Goal: Task Accomplishment & Management: Complete application form

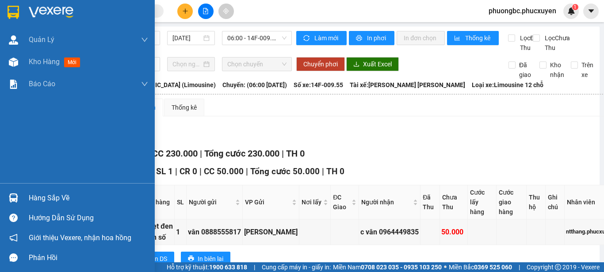
scroll to position [265, 0]
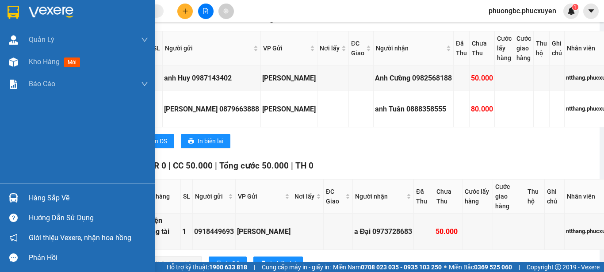
click at [39, 198] on div "Hàng sắp về" at bounding box center [88, 197] width 119 height 13
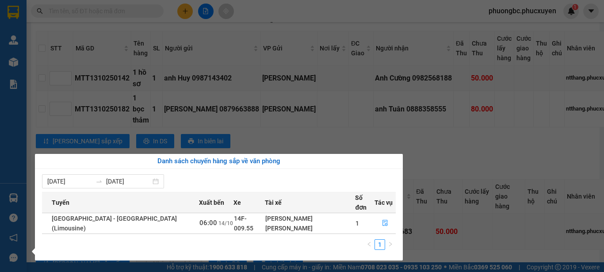
click at [425, 31] on section "Kết quả [PERSON_NAME] ( 0 ) Bộ lọc No Data phuongbc.phucxuyen 1 [PERSON_NAME] […" at bounding box center [302, 136] width 604 height 272
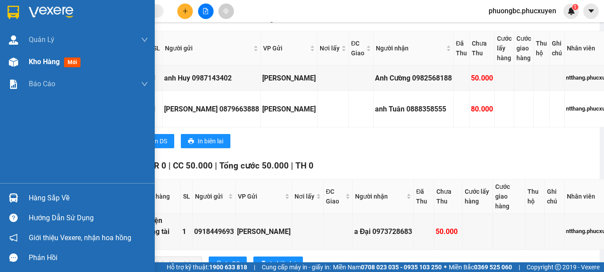
click at [53, 61] on span "Kho hàng" at bounding box center [44, 61] width 31 height 8
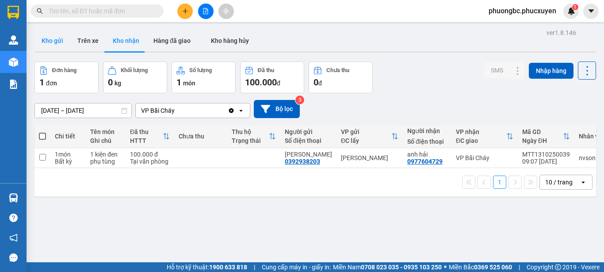
click at [58, 39] on button "Kho gửi" at bounding box center [52, 40] width 36 height 21
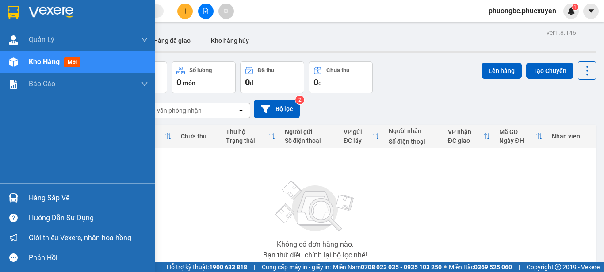
click at [38, 196] on div "Hàng sắp về" at bounding box center [88, 197] width 119 height 13
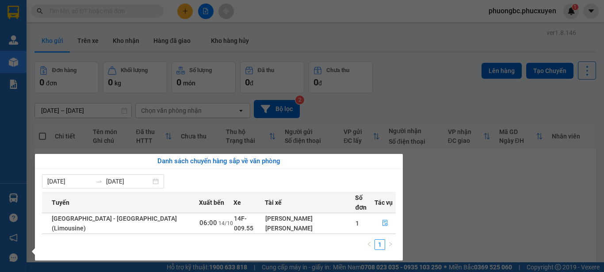
click at [493, 218] on section "Kết quả [PERSON_NAME] ( 0 ) Bộ lọc No Data phuongbc.phucxuyen 1 [PERSON_NAME] […" at bounding box center [302, 136] width 604 height 272
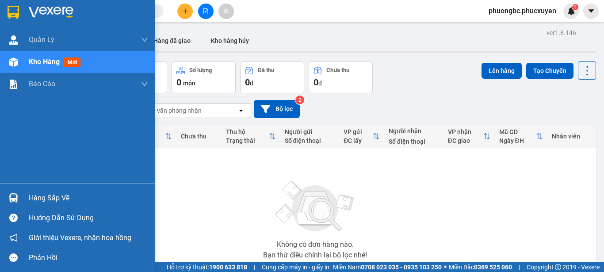
click at [42, 195] on div "Hàng sắp về" at bounding box center [88, 197] width 119 height 13
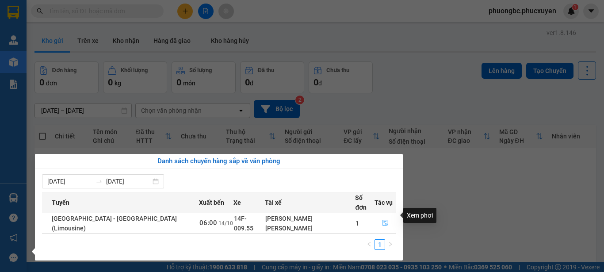
click at [382, 220] on icon "file-done" at bounding box center [385, 223] width 6 height 6
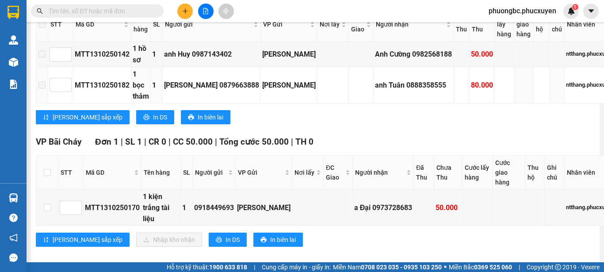
scroll to position [194, 0]
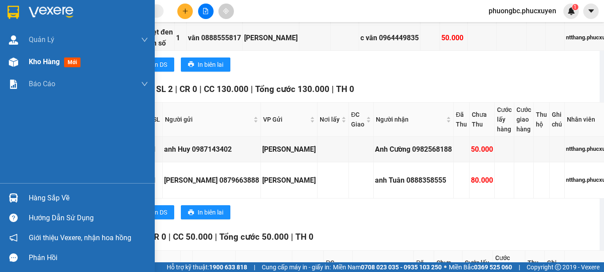
click at [29, 59] on span "Kho hàng" at bounding box center [44, 61] width 31 height 8
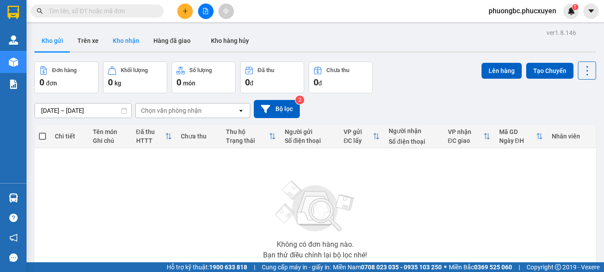
click at [129, 38] on button "Kho nhận" at bounding box center [126, 40] width 41 height 21
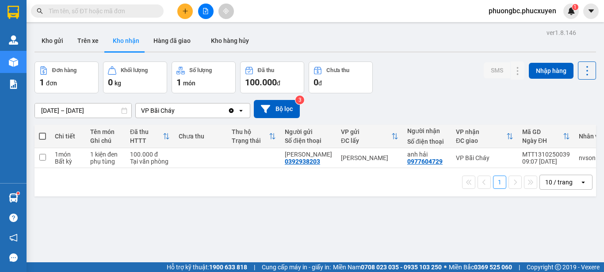
click at [116, 12] on input "text" at bounding box center [101, 11] width 104 height 10
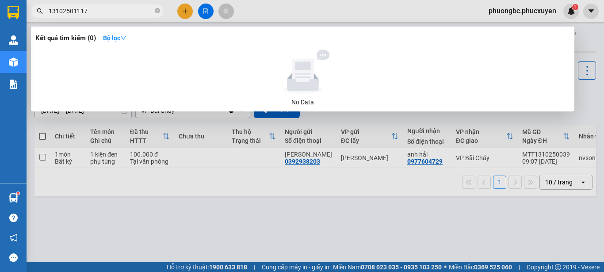
click at [50, 11] on input "13102501117" at bounding box center [101, 11] width 104 height 10
click at [110, 10] on input "MTT13102501117" at bounding box center [101, 11] width 104 height 10
click at [93, 12] on input "MTT13102501117" at bounding box center [101, 11] width 104 height 10
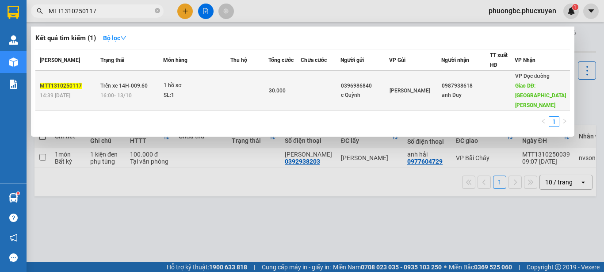
type input "MTT1310250117"
click at [64, 83] on span "MTT1310250117" at bounding box center [61, 86] width 42 height 6
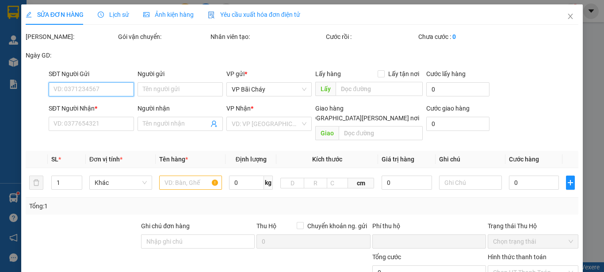
type input "0396986840"
type input "c Quỳnh"
type input "0987938618"
type input "anh Duy"
type input "[GEOGRAPHIC_DATA][PERSON_NAME]"
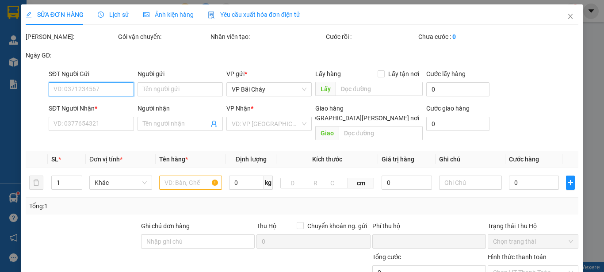
type input "0"
type input "30.000"
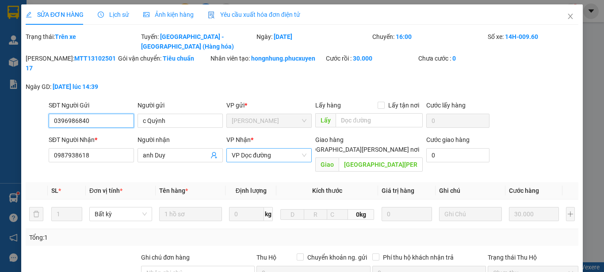
click at [291, 149] on span "VP Dọc đường" at bounding box center [269, 155] width 75 height 13
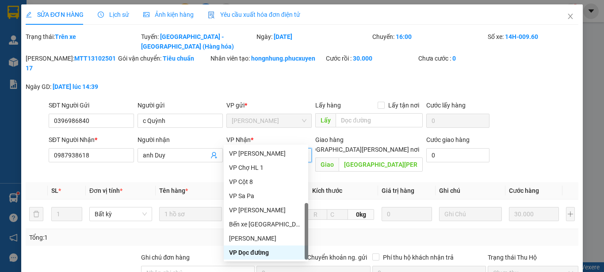
type input "B"
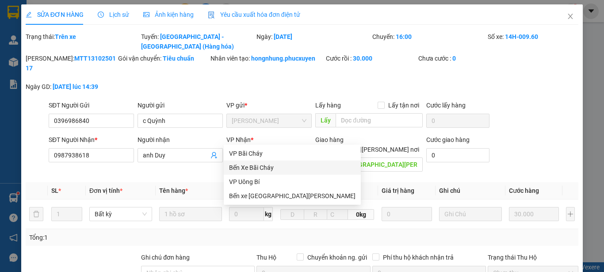
click at [262, 167] on div "Bến Xe Bãi Cháy" at bounding box center [292, 168] width 126 height 10
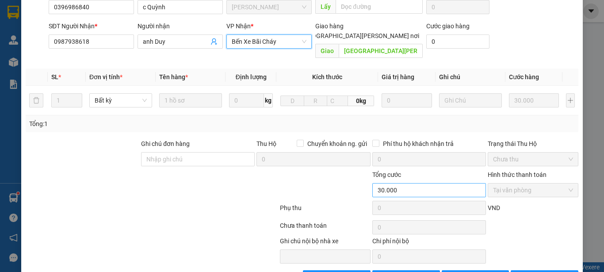
scroll to position [114, 0]
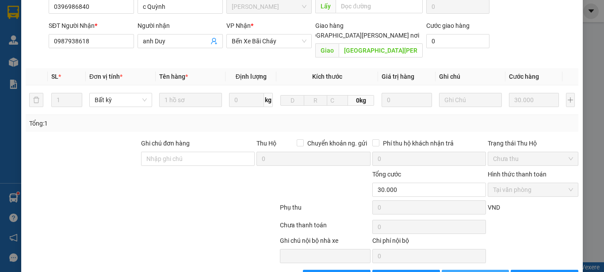
click at [480, 271] on span "[PERSON_NAME] đổi" at bounding box center [487, 277] width 57 height 10
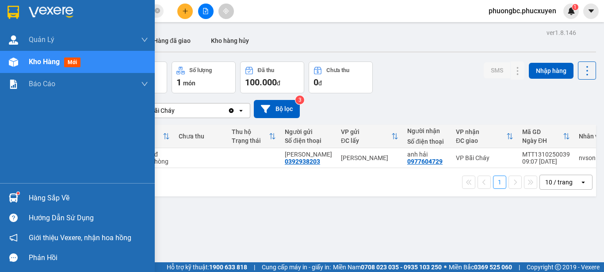
click at [39, 198] on div "Hàng sắp về" at bounding box center [88, 197] width 119 height 13
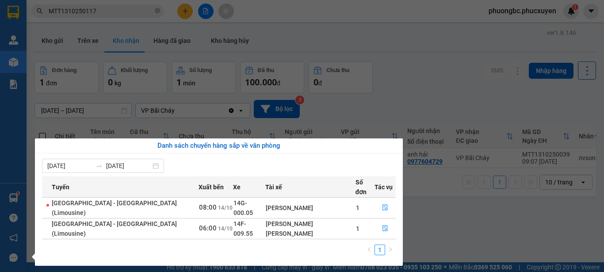
click at [438, 71] on section "Kết quả [PERSON_NAME] ( 1 ) Bộ lọc Mã ĐH Trạng thái Món hàng Thu hộ [PERSON_NAM…" at bounding box center [302, 136] width 604 height 272
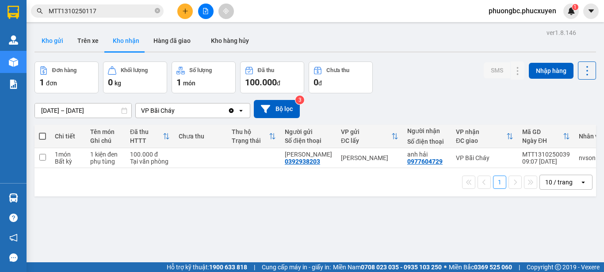
click at [49, 41] on button "Kho gửi" at bounding box center [52, 40] width 36 height 21
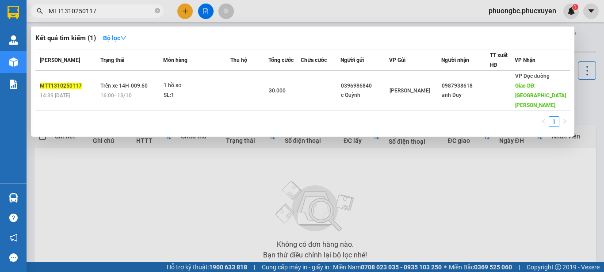
click at [134, 11] on input "MTT1310250117" at bounding box center [101, 11] width 104 height 10
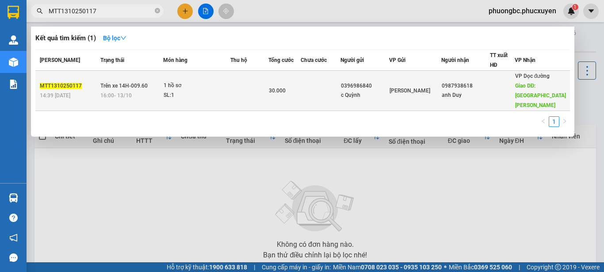
click at [55, 83] on span "MTT1310250117" at bounding box center [61, 86] width 42 height 6
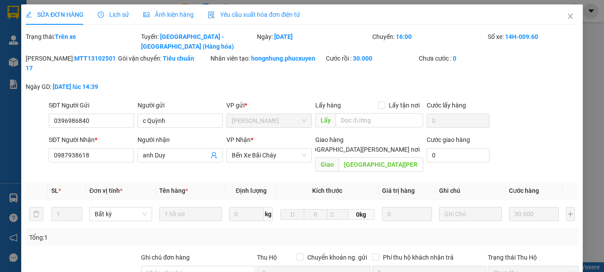
type input "0396986840"
type input "c Quỳnh"
type input "0987938618"
type input "anh Duy"
type input "[GEOGRAPHIC_DATA][PERSON_NAME]"
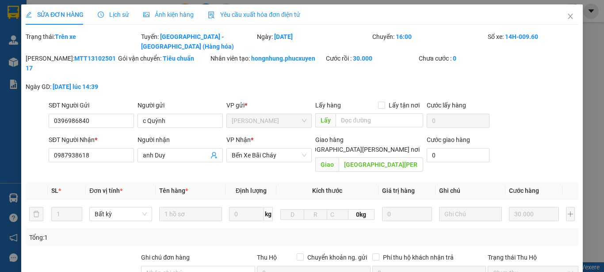
type input "0"
type input "30.000"
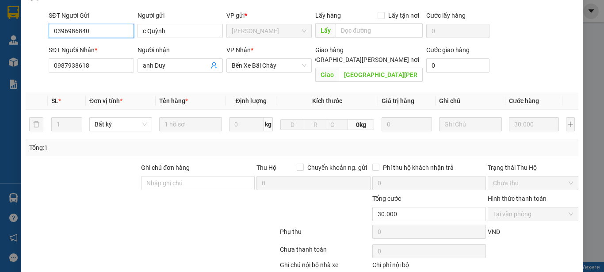
scroll to position [70, 0]
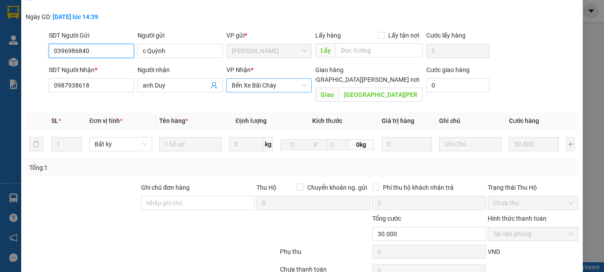
click at [288, 79] on span "Bến Xe Bãi Cháy" at bounding box center [269, 85] width 75 height 13
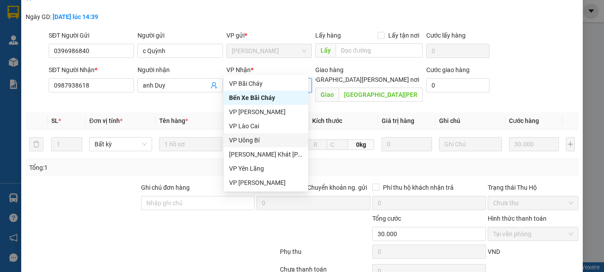
type input "D"
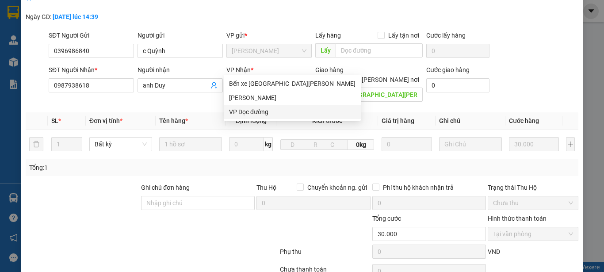
click at [256, 111] on div "VP Dọc đường" at bounding box center [292, 112] width 126 height 10
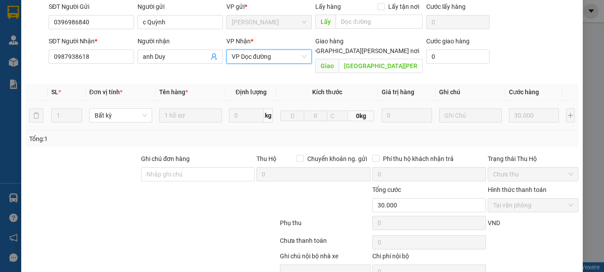
scroll to position [114, 0]
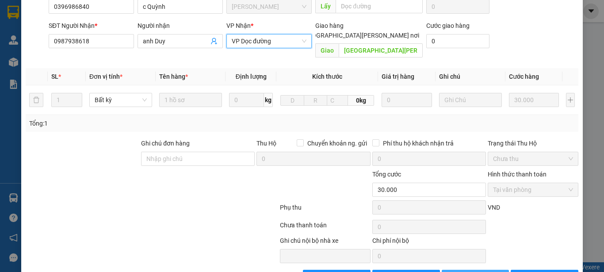
click at [468, 271] on span "[PERSON_NAME] đổi" at bounding box center [487, 277] width 57 height 10
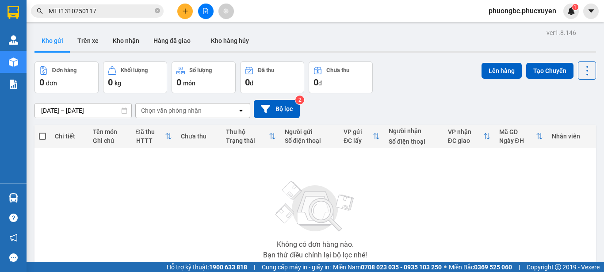
click at [410, 77] on div "Đơn hàng 0 đơn Khối lượng 0 kg Số lượng 0 món Đã thu 0 đ Chưa thu 0 đ Lên hàng …" at bounding box center [315, 77] width 562 height 32
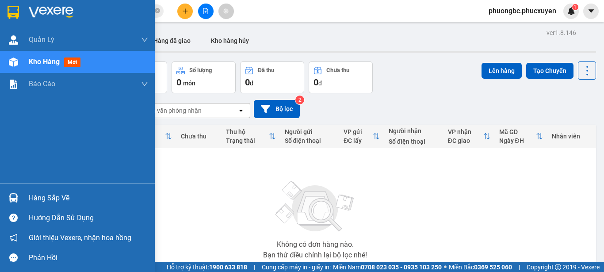
click at [47, 198] on div "Hàng sắp về" at bounding box center [88, 197] width 119 height 13
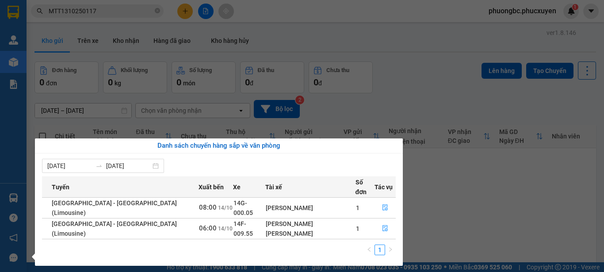
drag, startPoint x: 429, startPoint y: 77, endPoint x: 354, endPoint y: 77, distance: 74.7
click at [428, 77] on section "Kết quả [PERSON_NAME] ( 1 ) Bộ lọc Mã ĐH Trạng thái Món hàng Thu hộ [PERSON_NAM…" at bounding box center [302, 136] width 604 height 272
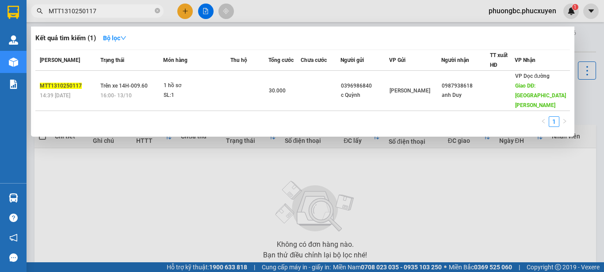
click at [119, 7] on input "MTT1310250117" at bounding box center [101, 11] width 104 height 10
drag, startPoint x: 137, startPoint y: 11, endPoint x: 39, endPoint y: 1, distance: 98.2
click at [39, 4] on div "Kết quả [PERSON_NAME] ( 1 ) Bộ lọc Mã ĐH Trạng thái Món hàng Thu hộ [PERSON_NAM…" at bounding box center [86, 11] width 172 height 15
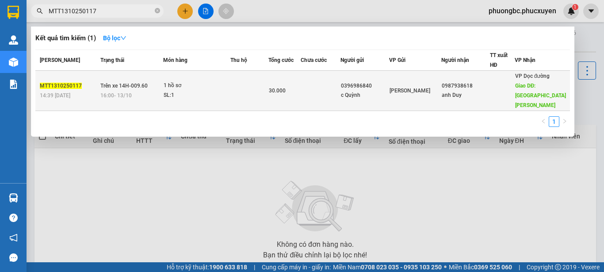
click at [72, 83] on span "MTT1310250117" at bounding box center [61, 86] width 42 height 6
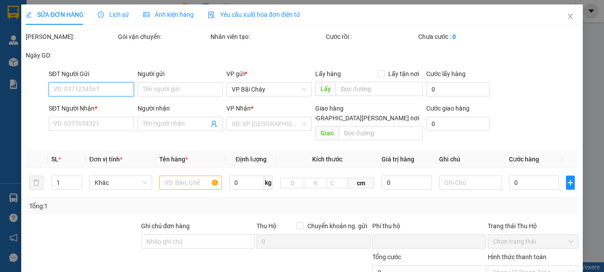
type input "0396986840"
type input "c Quỳnh"
type input "0987938618"
type input "anh Duy"
type input "[GEOGRAPHIC_DATA][PERSON_NAME]"
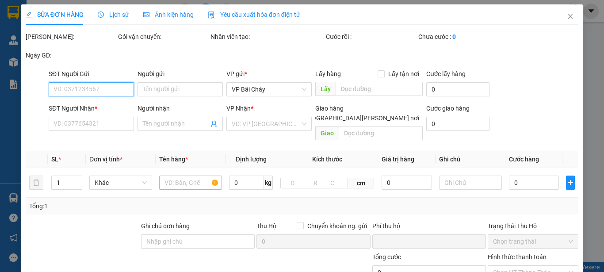
type input "0"
type input "30.000"
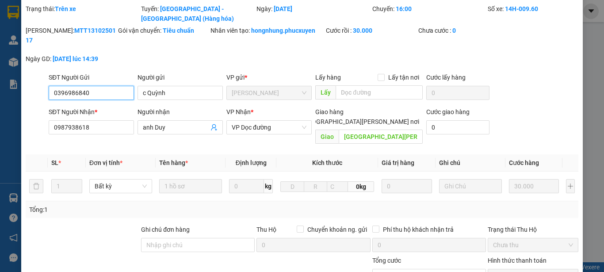
scroll to position [26, 0]
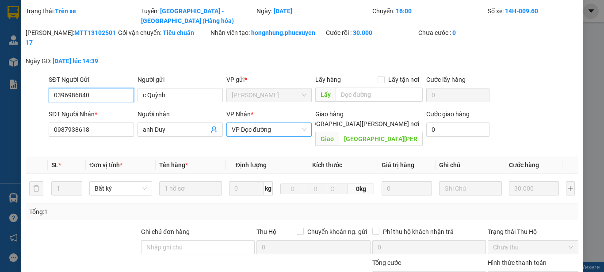
click at [289, 123] on span "VP Dọc đường" at bounding box center [269, 129] width 75 height 13
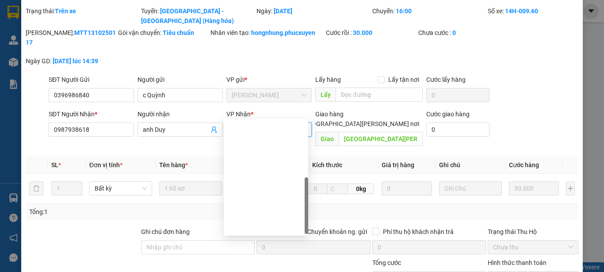
scroll to position [141, 0]
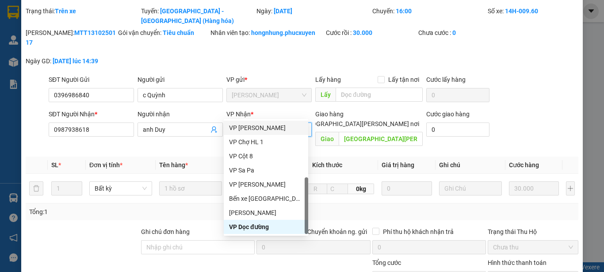
click at [530, 75] on div "SĐT Người Gửi 0396986840 Người gửi c [PERSON_NAME] VP gửi * [PERSON_NAME] Đình …" at bounding box center [313, 90] width 533 height 31
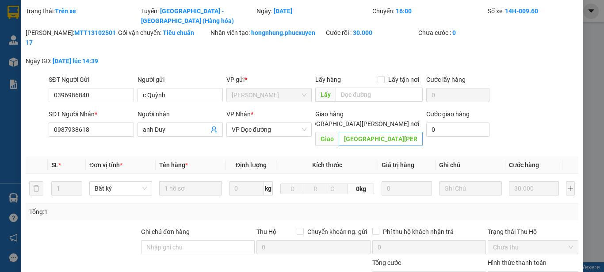
scroll to position [0, 0]
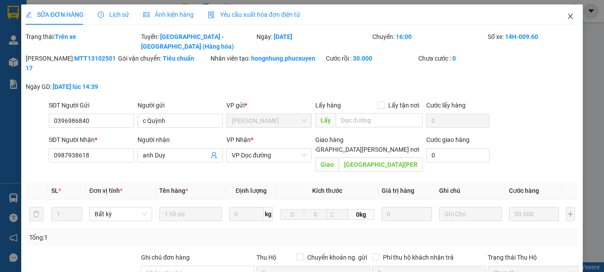
click at [567, 16] on icon "close" at bounding box center [570, 16] width 7 height 7
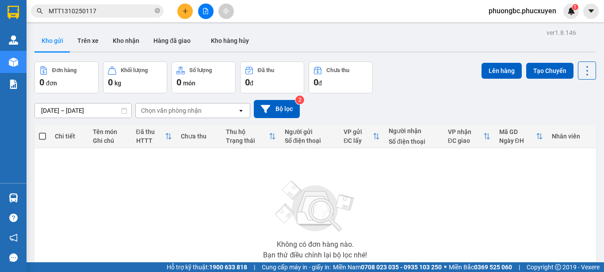
click at [429, 88] on div "Đơn hàng 0 đơn Khối lượng 0 kg Số lượng 0 món Đã thu 0 đ Chưa thu 0 đ Lên hàng …" at bounding box center [315, 77] width 562 height 32
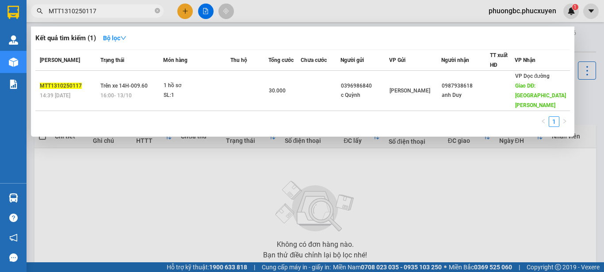
click at [114, 59] on span "Trạng thái" at bounding box center [112, 60] width 24 height 6
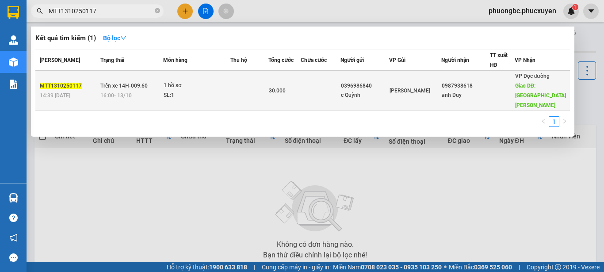
click at [55, 83] on span "MTT1310250117" at bounding box center [61, 86] width 42 height 6
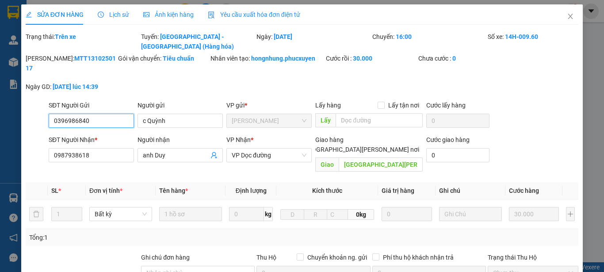
type input "0396986840"
type input "c Quỳnh"
type input "0987938618"
type input "anh Duy"
type input "[GEOGRAPHIC_DATA][PERSON_NAME]"
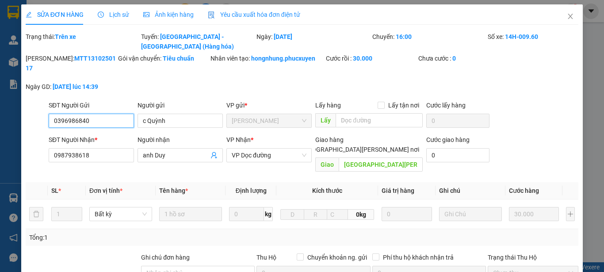
type input "0"
type input "30.000"
click at [115, 13] on span "Lịch sử" at bounding box center [113, 14] width 31 height 7
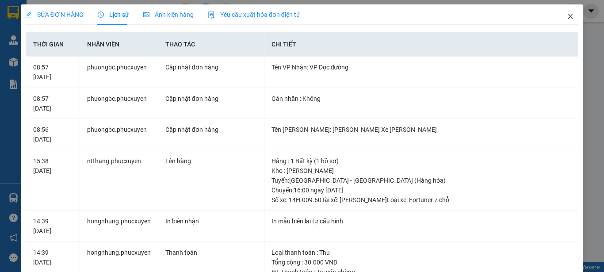
click at [567, 15] on icon "close" at bounding box center [570, 16] width 7 height 7
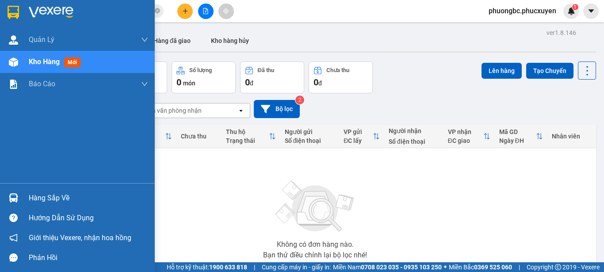
click at [42, 199] on div "Hàng sắp về" at bounding box center [88, 197] width 119 height 13
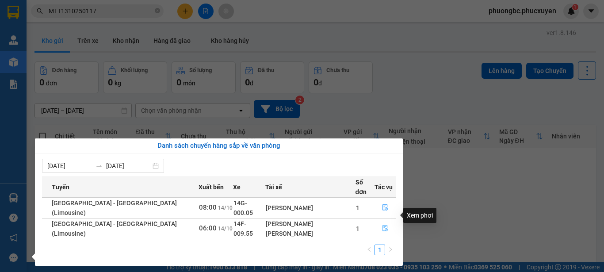
click at [382, 225] on icon "file-done" at bounding box center [385, 228] width 6 height 6
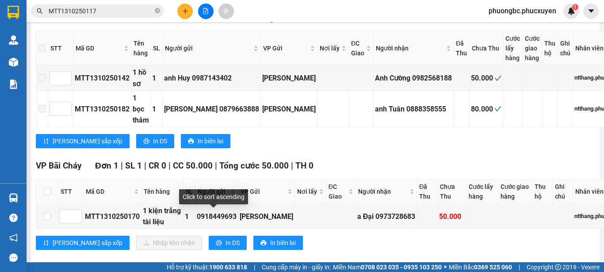
scroll to position [327, 0]
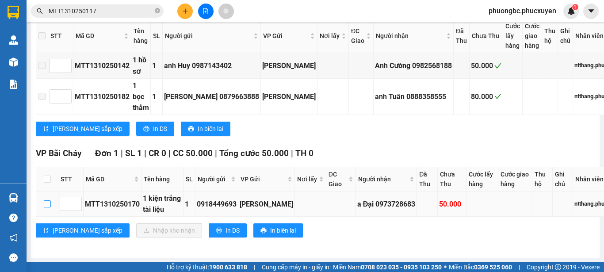
click at [46, 200] on input "checkbox" at bounding box center [47, 203] width 7 height 7
checkbox input "true"
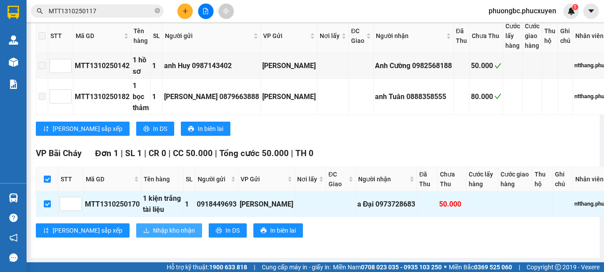
click at [153, 226] on span "Nhập kho nhận" at bounding box center [174, 231] width 42 height 10
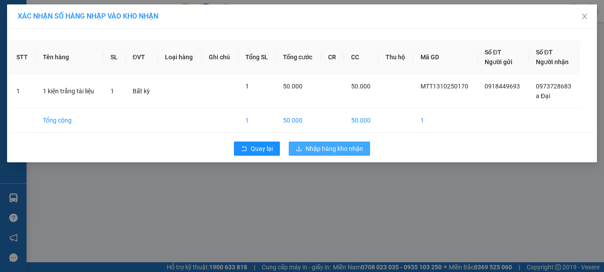
click at [351, 147] on span "Nhập hàng kho nhận" at bounding box center [334, 149] width 57 height 10
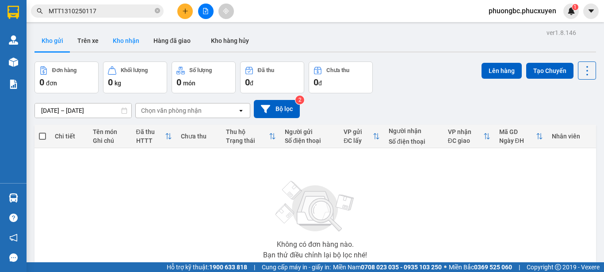
click at [120, 40] on button "Kho nhận" at bounding box center [126, 40] width 41 height 21
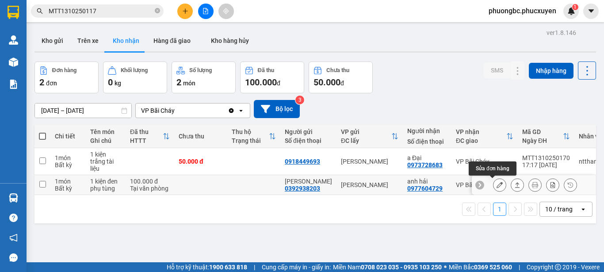
click at [497, 185] on icon at bounding box center [500, 185] width 6 height 6
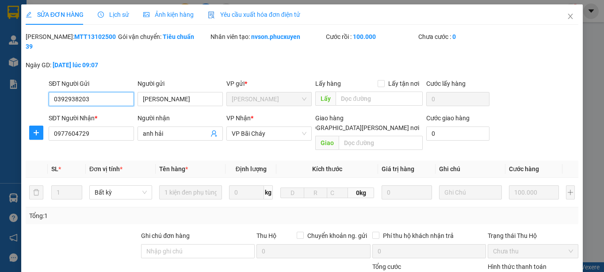
type input "0392938203"
type input "[PERSON_NAME]"
type input "0977604729"
type input "anh hải"
type input "0"
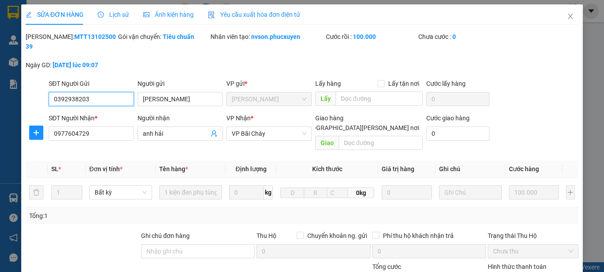
type input "100.000"
drag, startPoint x: 99, startPoint y: 37, endPoint x: 50, endPoint y: 40, distance: 49.6
click at [50, 40] on div "[PERSON_NAME]: MTT1310250039" at bounding box center [71, 41] width 91 height 19
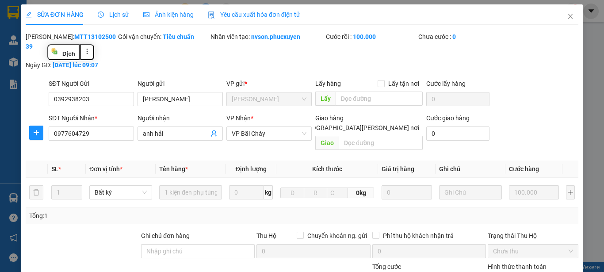
copy b "MTT1310250039"
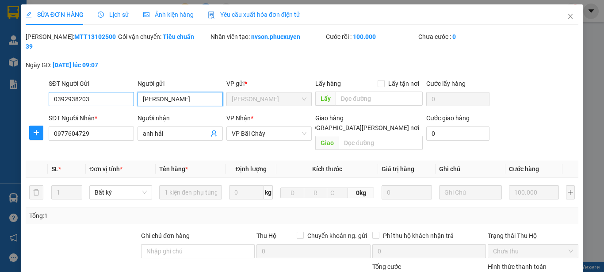
drag, startPoint x: 183, startPoint y: 90, endPoint x: 117, endPoint y: 87, distance: 65.5
click at [117, 87] on div "SĐT Người Gửi 0392938203 Người gửi [PERSON_NAME] [PERSON_NAME] VP gửi * [PERSON…" at bounding box center [313, 94] width 533 height 31
drag, startPoint x: 106, startPoint y: 91, endPoint x: 17, endPoint y: 88, distance: 88.5
click at [17, 88] on div "SỬA ĐƠN HÀNG Lịch sử [PERSON_NAME] hàng Yêu cầu xuất [PERSON_NAME] điện tử Tota…" at bounding box center [302, 136] width 604 height 272
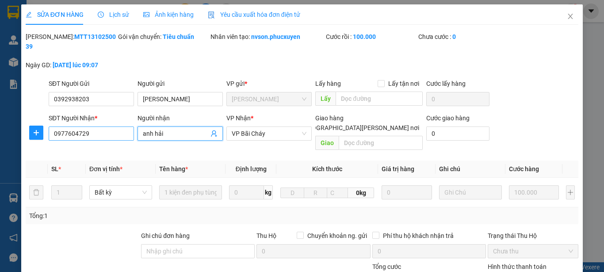
drag, startPoint x: 181, startPoint y: 126, endPoint x: 101, endPoint y: 121, distance: 80.2
click at [101, 121] on div "SĐT Người [PERSON_NAME] * 0977604729 Người [PERSON_NAME] [GEOGRAPHIC_DATA][PERS…" at bounding box center [313, 133] width 533 height 41
click at [97, 130] on div "SĐT Người [PERSON_NAME] * 0977604729" at bounding box center [91, 128] width 85 height 31
drag, startPoint x: 114, startPoint y: 130, endPoint x: 0, endPoint y: 117, distance: 114.4
click at [0, 117] on div "SỬA ĐƠN HÀNG Lịch sử [PERSON_NAME] hàng Yêu cầu xuất [PERSON_NAME] điện tử Tota…" at bounding box center [302, 136] width 604 height 272
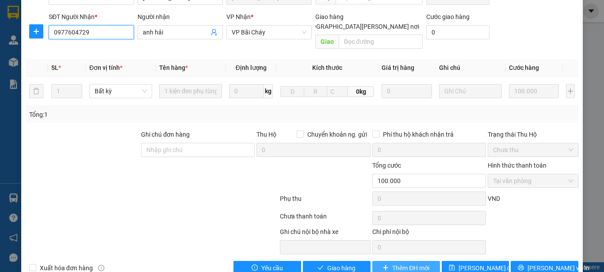
scroll to position [102, 0]
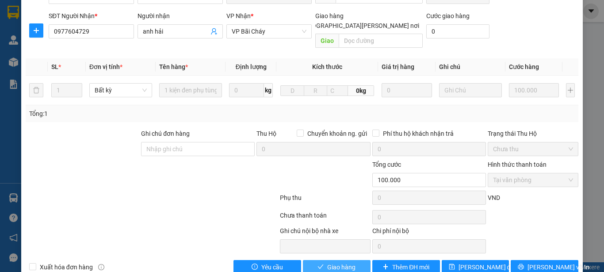
click at [342, 262] on span "Giao hàng" at bounding box center [341, 267] width 28 height 10
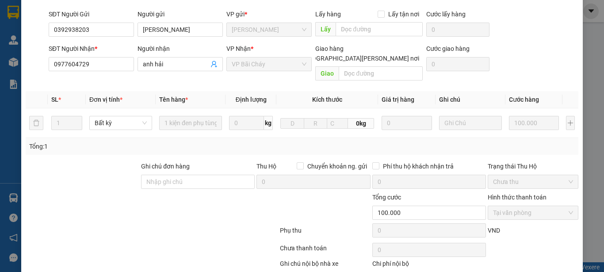
scroll to position [0, 0]
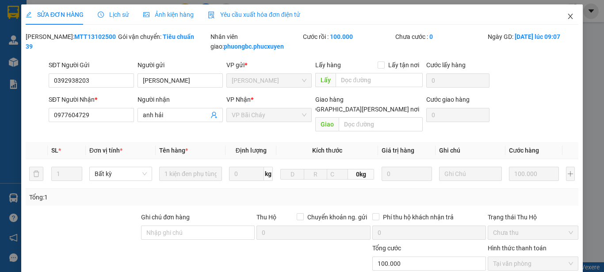
click at [567, 16] on icon "close" at bounding box center [570, 16] width 7 height 7
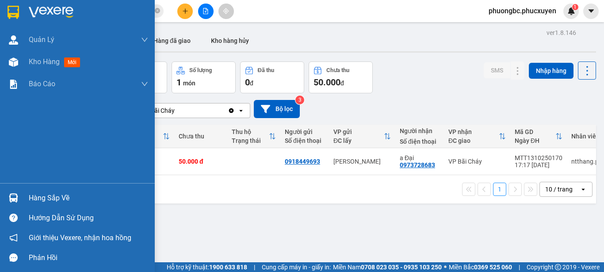
click at [40, 195] on div "Hàng sắp về" at bounding box center [88, 197] width 119 height 13
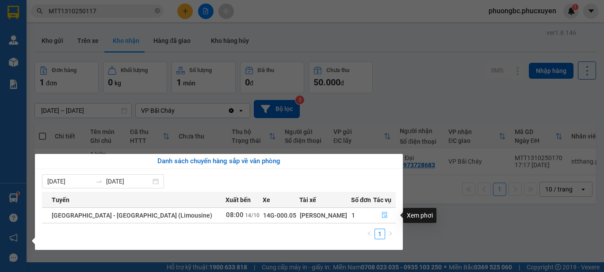
click at [382, 214] on icon "file-done" at bounding box center [385, 215] width 6 height 6
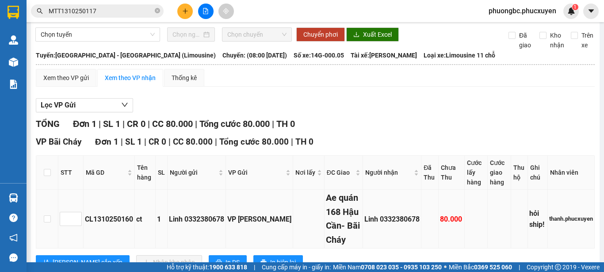
scroll to position [44, 0]
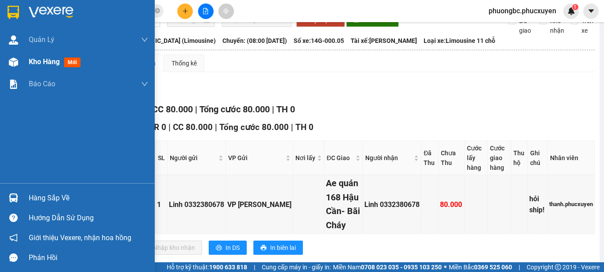
click at [49, 63] on span "Kho hàng" at bounding box center [44, 61] width 31 height 8
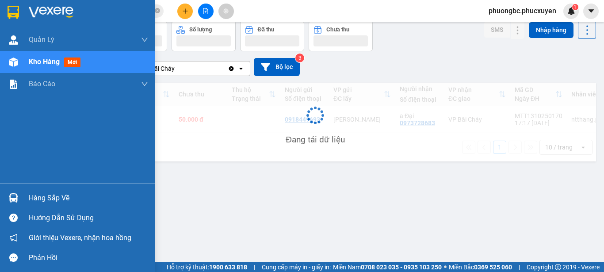
scroll to position [41, 0]
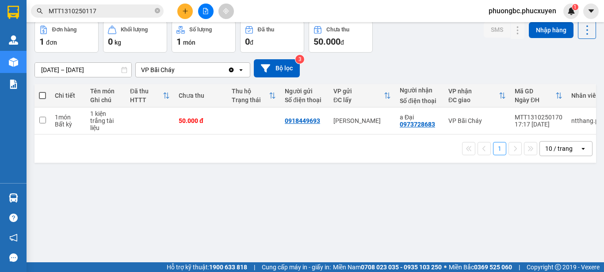
click at [106, 222] on div "ver 1.8.146 Kho gửi Trên xe [PERSON_NAME] Hàng đã [PERSON_NAME] hàng [PERSON_NA…" at bounding box center [315, 122] width 569 height 272
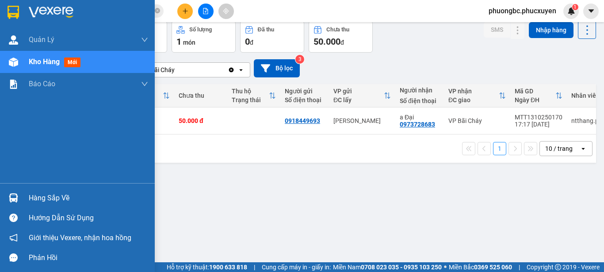
click at [42, 199] on div "Hàng sắp về" at bounding box center [88, 197] width 119 height 13
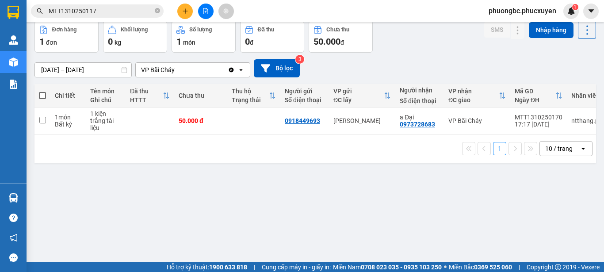
click at [450, 218] on section "Kết quả [PERSON_NAME] ( 1 ) Bộ lọc Mã ĐH Trạng thái Món hàng Thu hộ [PERSON_NAM…" at bounding box center [302, 136] width 604 height 272
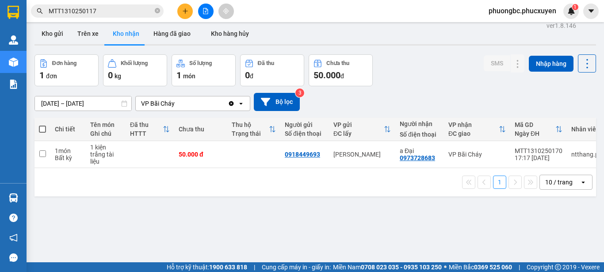
scroll to position [0, 0]
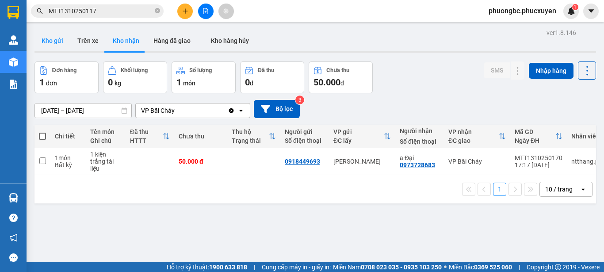
click at [58, 41] on button "Kho gửi" at bounding box center [52, 40] width 36 height 21
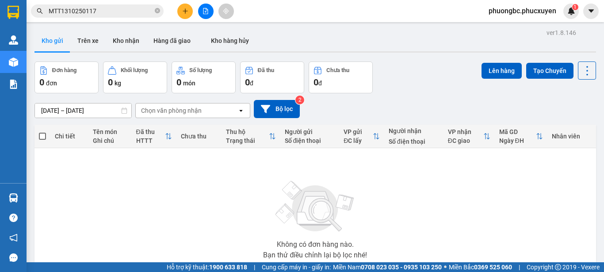
click at [103, 9] on input "MTT1310250117" at bounding box center [101, 11] width 104 height 10
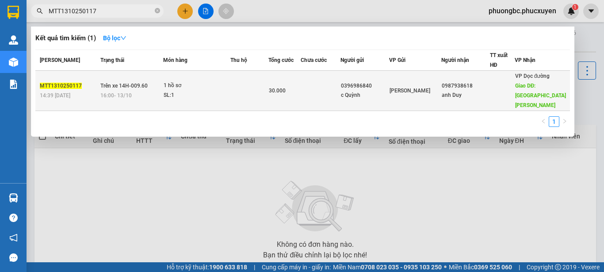
click at [58, 83] on span "MTT1310250117" at bounding box center [61, 86] width 42 height 6
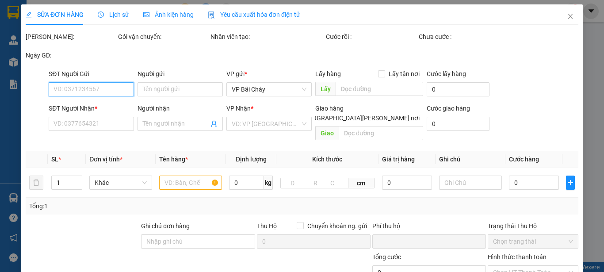
type input "0396986840"
type input "c Quỳnh"
type input "0987938618"
type input "anh Duy"
type input "[GEOGRAPHIC_DATA][PERSON_NAME]"
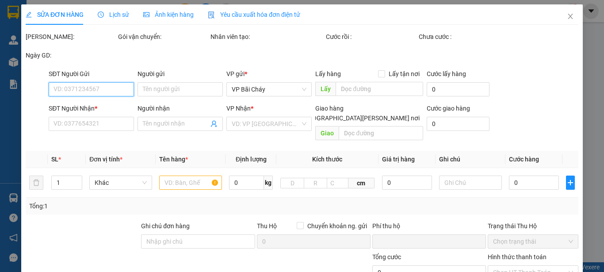
type input "0"
type input "30.000"
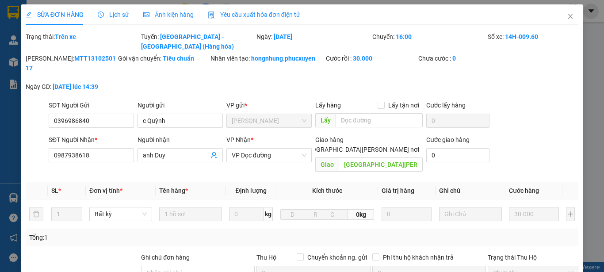
click at [119, 12] on span "Lịch sử" at bounding box center [113, 14] width 31 height 7
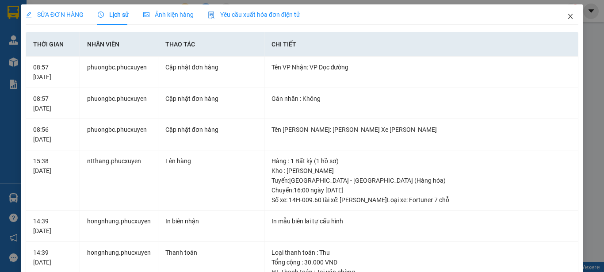
click at [568, 15] on icon "close" at bounding box center [570, 16] width 5 height 5
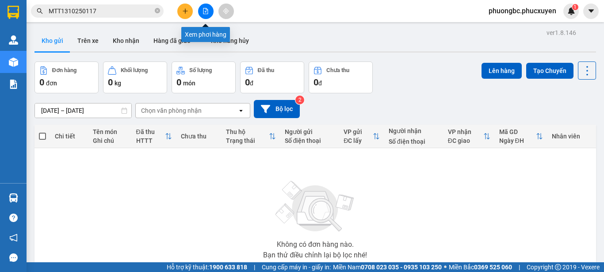
click at [205, 11] on icon "file-add" at bounding box center [206, 11] width 6 height 6
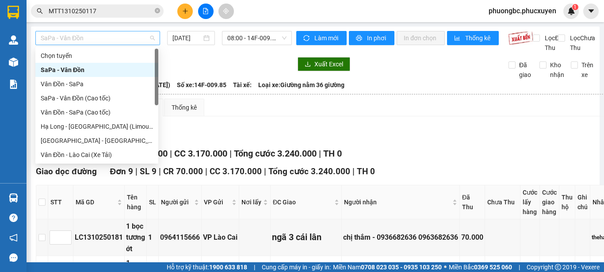
click at [149, 37] on span "SaPa - Vân Đồn" at bounding box center [98, 37] width 114 height 13
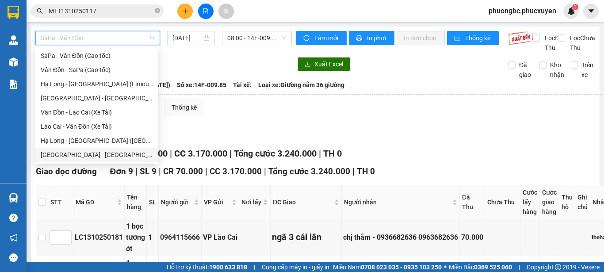
click at [93, 155] on div "[GEOGRAPHIC_DATA] - [GEOGRAPHIC_DATA] (Hàng hóa)" at bounding box center [97, 155] width 112 height 10
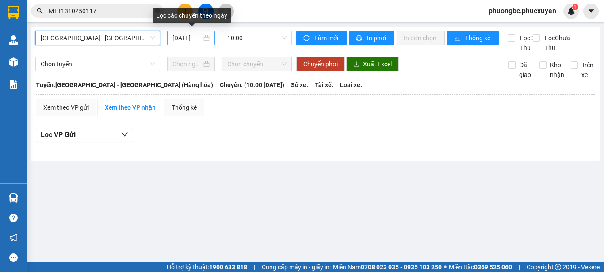
click at [205, 37] on div "[DATE]" at bounding box center [190, 38] width 37 height 10
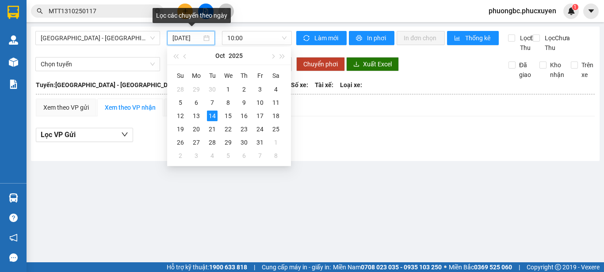
scroll to position [0, 2]
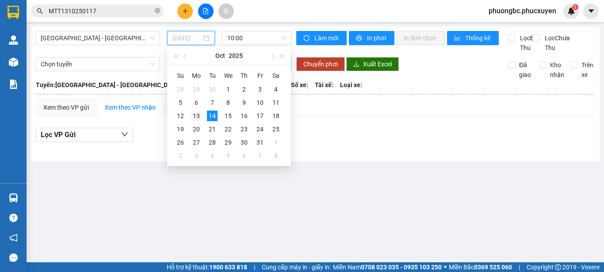
click at [199, 116] on div "13" at bounding box center [196, 116] width 11 height 11
type input "[DATE]"
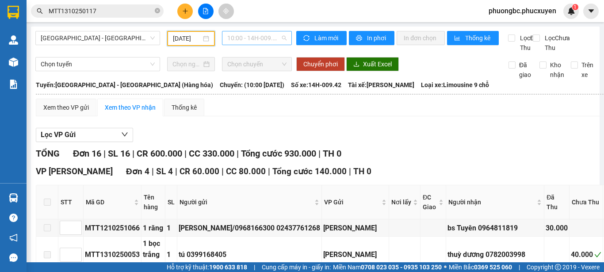
click at [282, 39] on span "10:00 - 14H-009.42" at bounding box center [256, 37] width 59 height 13
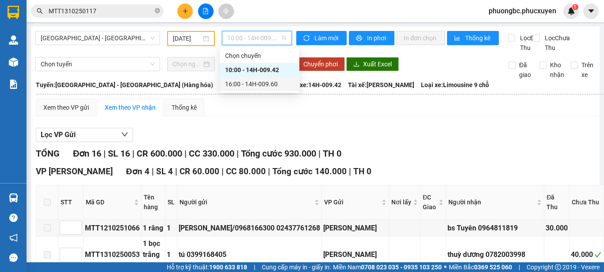
click at [264, 84] on div "16:00 - 14H-009.60" at bounding box center [259, 84] width 69 height 10
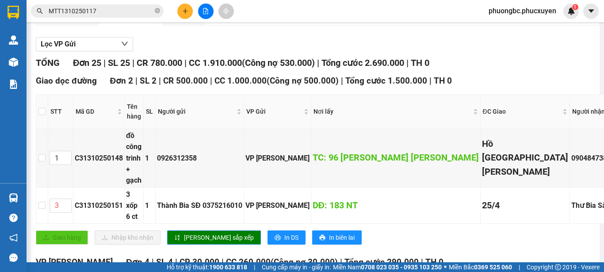
scroll to position [88, 0]
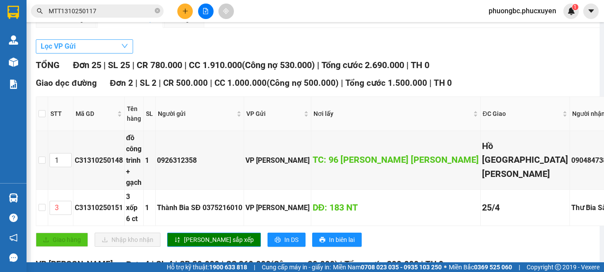
click at [124, 50] on icon "down" at bounding box center [124, 45] width 7 height 7
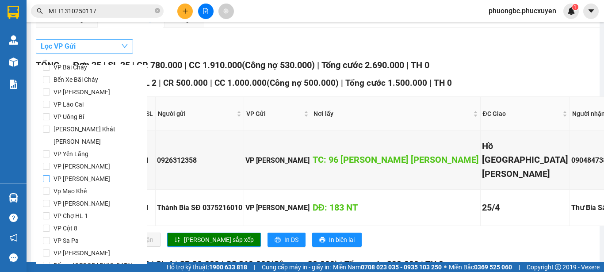
scroll to position [44, 0]
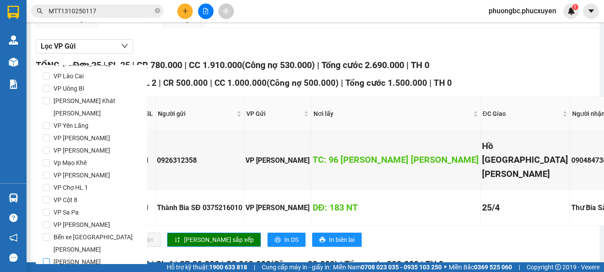
click at [99, 256] on span "[PERSON_NAME]" at bounding box center [77, 262] width 54 height 12
click at [50, 258] on input "[PERSON_NAME]" at bounding box center [46, 261] width 7 height 7
checkbox input "true"
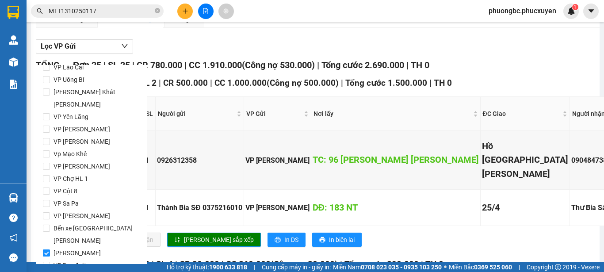
scroll to position [55, 0]
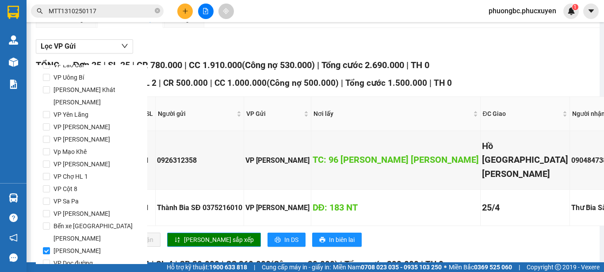
click at [55, 271] on span "Lọc" at bounding box center [55, 276] width 10 height 10
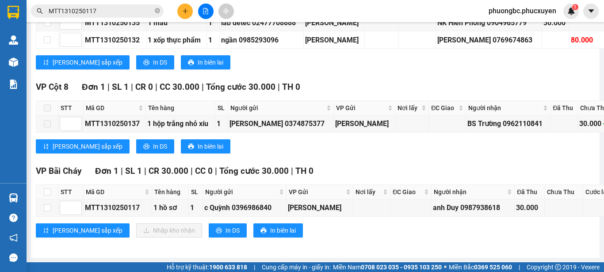
scroll to position [744, 0]
click at [49, 188] on input "checkbox" at bounding box center [47, 191] width 7 height 7
checkbox input "true"
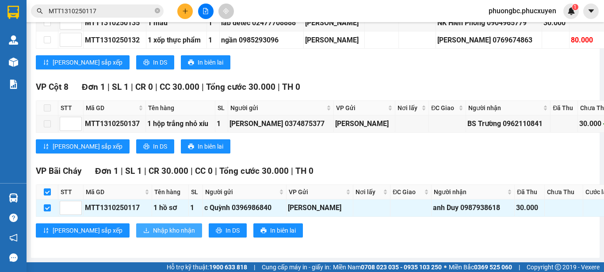
click at [153, 226] on span "Nhập kho nhận" at bounding box center [174, 231] width 42 height 10
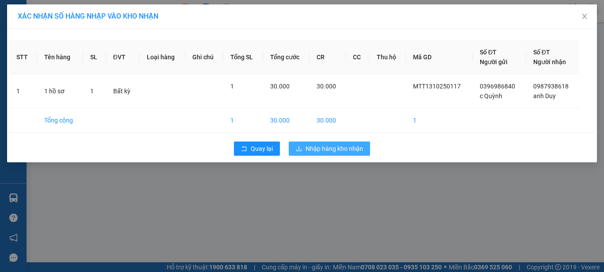
click at [330, 147] on span "Nhập hàng kho nhận" at bounding box center [334, 149] width 57 height 10
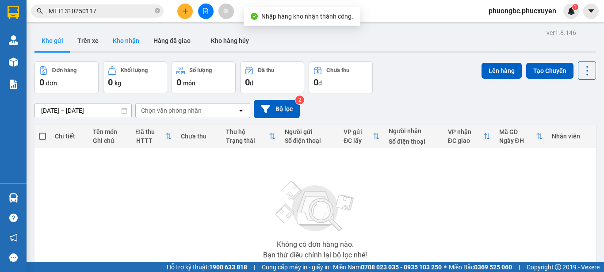
click at [115, 42] on button "Kho nhận" at bounding box center [126, 40] width 41 height 21
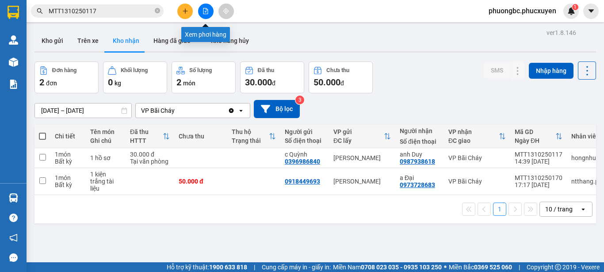
click at [206, 11] on icon "file-add" at bounding box center [206, 11] width 6 height 6
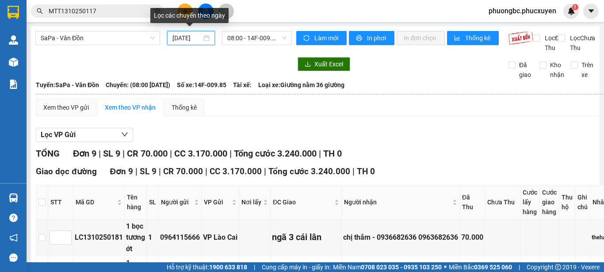
click at [181, 38] on input "[DATE]" at bounding box center [186, 38] width 29 height 10
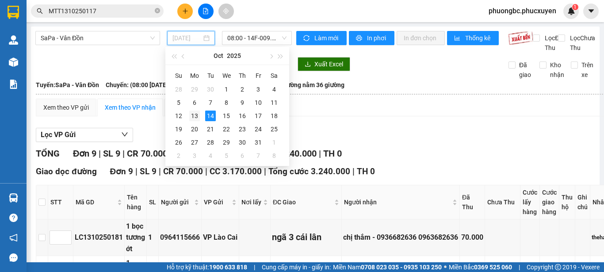
click at [193, 115] on div "13" at bounding box center [194, 116] width 11 height 11
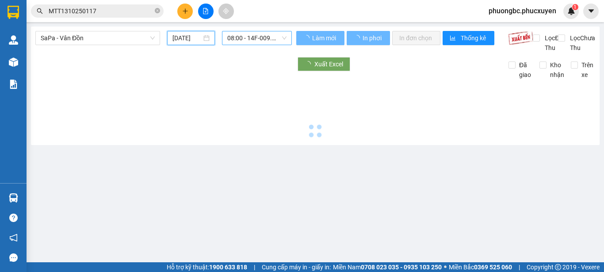
type input "[DATE]"
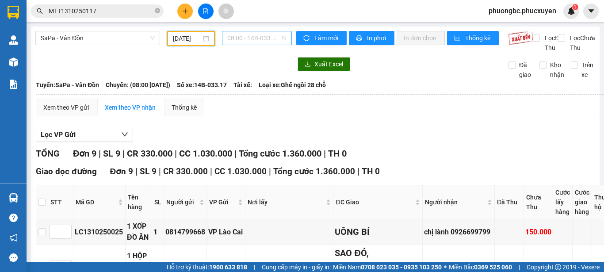
click at [279, 38] on span "08:00 - 14B-033.17" at bounding box center [256, 37] width 59 height 13
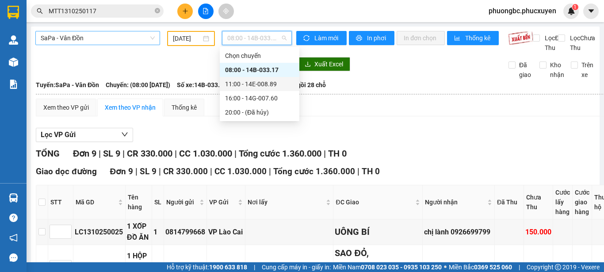
click at [146, 38] on span "SaPa - Vân Đồn" at bounding box center [98, 37] width 114 height 13
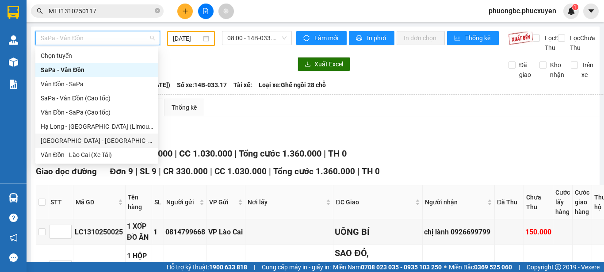
scroll to position [42, 0]
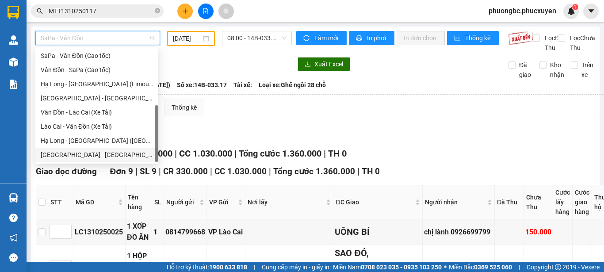
click at [111, 154] on div "[GEOGRAPHIC_DATA] - [GEOGRAPHIC_DATA] (Hàng hóa)" at bounding box center [97, 155] width 112 height 10
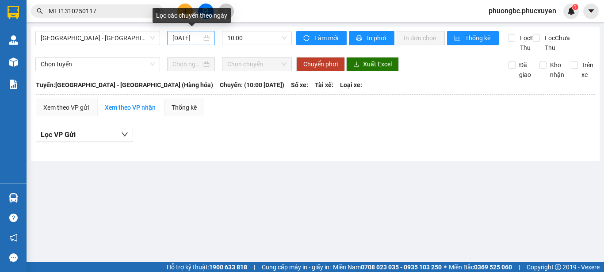
click at [204, 37] on div "[DATE]" at bounding box center [190, 38] width 37 height 10
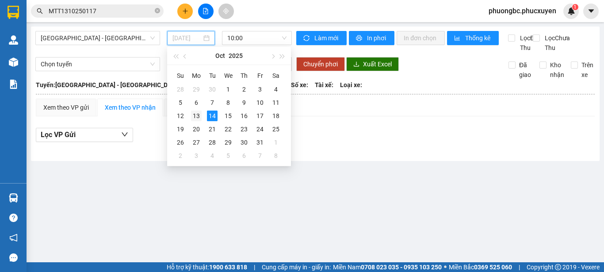
click at [197, 114] on div "13" at bounding box center [196, 116] width 11 height 11
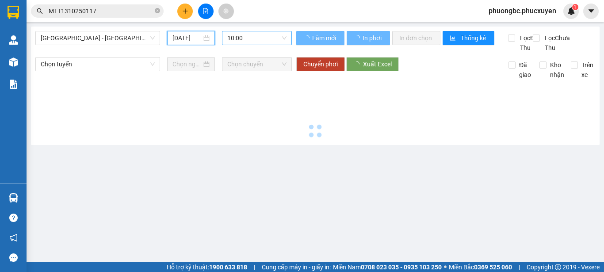
type input "[DATE]"
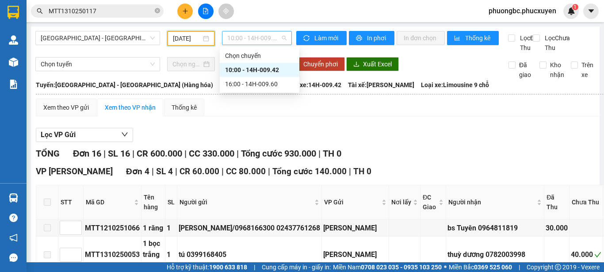
click at [279, 38] on span "10:00 - 14H-009.42" at bounding box center [256, 37] width 59 height 13
click at [265, 84] on div "16:00 - 14H-009.60" at bounding box center [259, 84] width 69 height 10
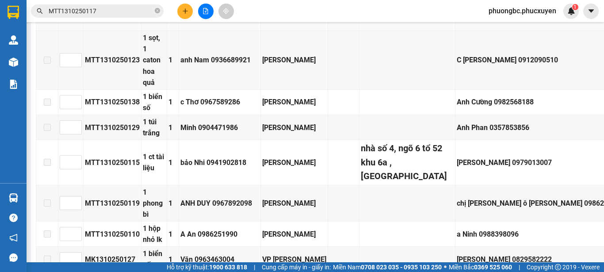
scroll to position [475, 0]
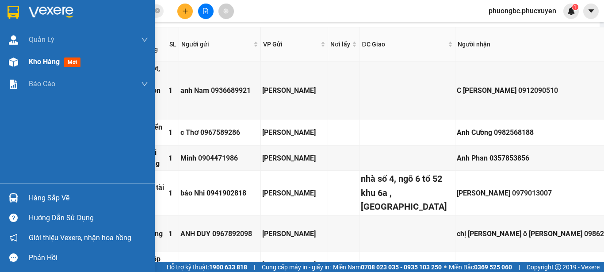
click at [33, 62] on span "Kho hàng" at bounding box center [44, 61] width 31 height 8
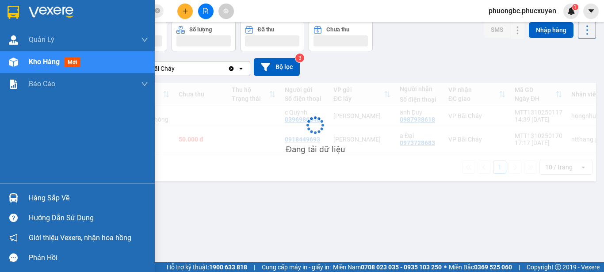
scroll to position [41, 0]
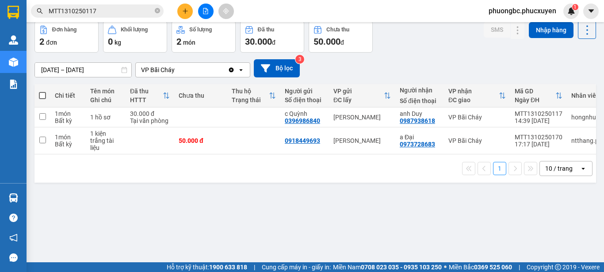
click at [225, 212] on div "ver 1.8.146 Kho gửi Trên xe [PERSON_NAME] Hàng đã [PERSON_NAME] hàng [PERSON_NA…" at bounding box center [315, 122] width 569 height 272
click at [202, 226] on div "ver 1.8.146 Kho gửi Trên xe [PERSON_NAME] Hàng đã [PERSON_NAME] hàng [PERSON_NA…" at bounding box center [315, 122] width 569 height 272
